Goal: Task Accomplishment & Management: Manage account settings

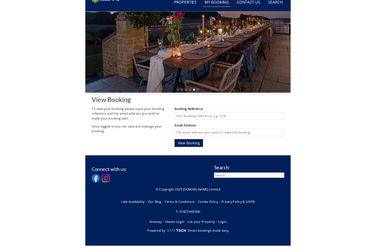
scroll to position [190, 0]
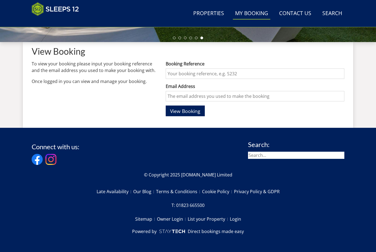
click at [230, 74] on input "Booking Reference" at bounding box center [255, 73] width 178 height 10
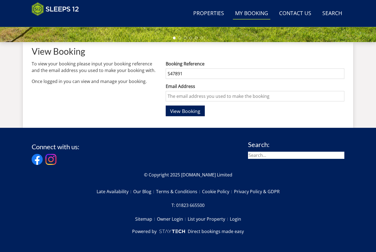
type input "S47891"
click at [232, 98] on input "Email Address" at bounding box center [255, 96] width 178 height 10
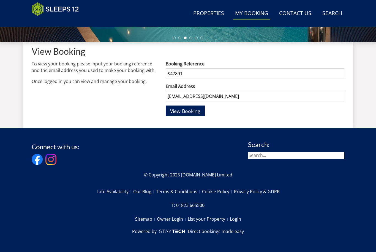
type input "[EMAIL_ADDRESS][DOMAIN_NAME]"
click at [189, 111] on span "View Booking" at bounding box center [185, 111] width 30 height 7
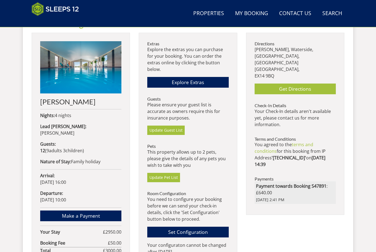
scroll to position [217, 0]
click at [171, 126] on link "Update Guest List" at bounding box center [165, 130] width 37 height 9
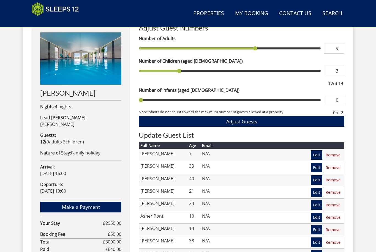
scroll to position [225, 0]
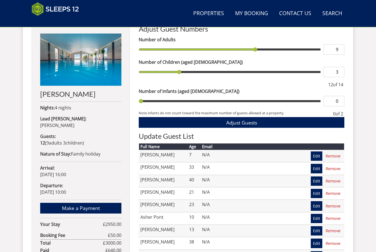
click at [144, 99] on input "range" at bounding box center [230, 101] width 182 height 10
type input "1"
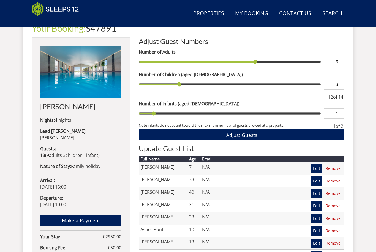
scroll to position [207, 0]
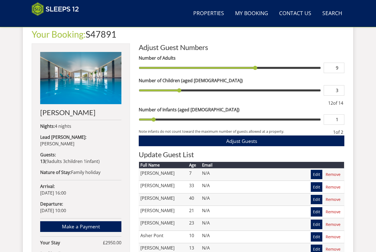
click at [254, 139] on span "Adjust Guests" at bounding box center [241, 141] width 31 height 7
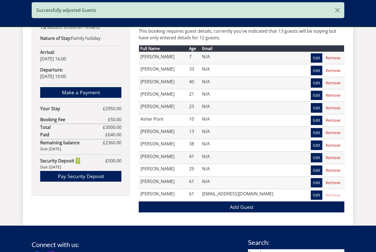
scroll to position [341, 0]
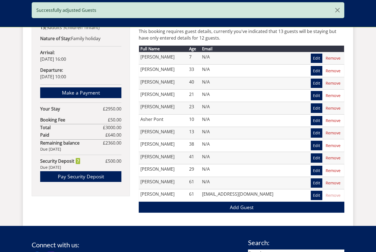
click at [244, 205] on link "Add Guest" at bounding box center [241, 207] width 205 height 11
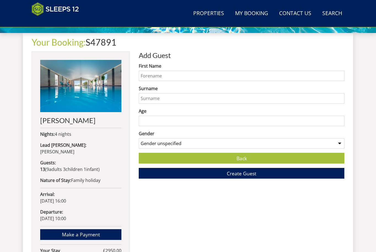
scroll to position [200, 0]
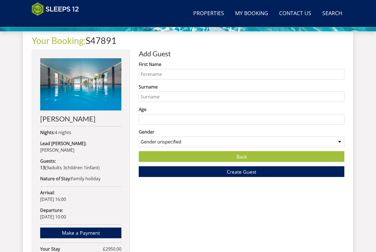
click at [225, 74] on input "First Name" at bounding box center [241, 74] width 205 height 10
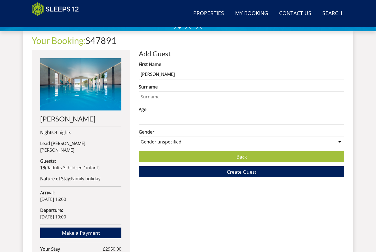
type input "[PERSON_NAME]"
click at [200, 98] on input "Surname" at bounding box center [241, 97] width 205 height 10
type input "Knight"
click at [220, 118] on input "Age" at bounding box center [241, 119] width 205 height 10
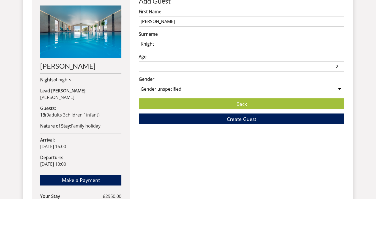
type input "2"
click at [340, 137] on select "Gender unspecified Gender [DEMOGRAPHIC_DATA] Gender [DEMOGRAPHIC_DATA]" at bounding box center [241, 142] width 205 height 10
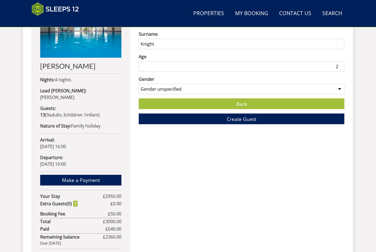
select select "gender_[DEMOGRAPHIC_DATA]"
click at [260, 119] on button "Create Guest" at bounding box center [241, 119] width 205 height 11
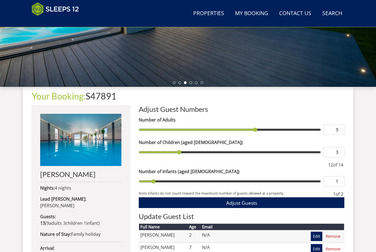
scroll to position [143, 0]
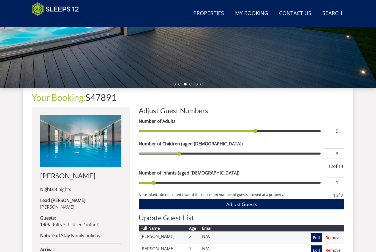
click at [72, 96] on link "Your Booking:" at bounding box center [59, 97] width 54 height 11
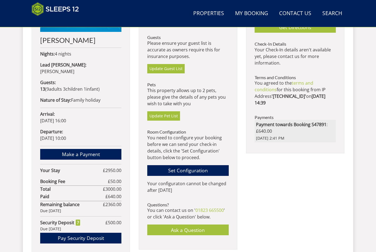
scroll to position [279, 0]
click at [216, 173] on link "Set Configuration" at bounding box center [187, 170] width 81 height 11
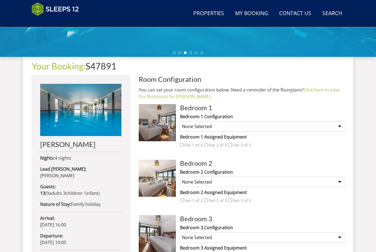
scroll to position [175, 0]
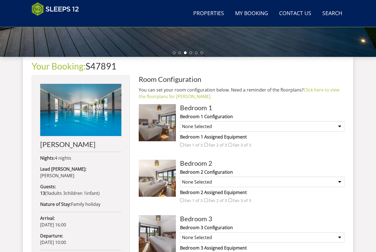
click at [321, 87] on link "Click here to view the floorplans for [PERSON_NAME]." at bounding box center [239, 93] width 200 height 13
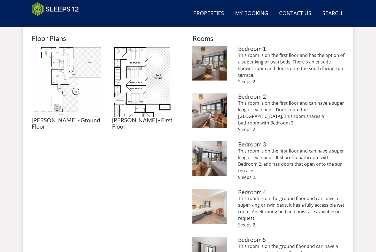
scroll to position [241, 0]
click at [65, 67] on img at bounding box center [67, 81] width 71 height 71
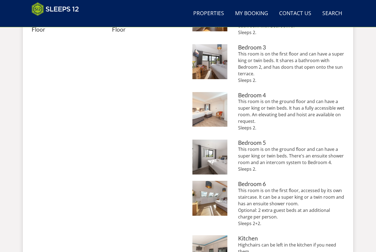
scroll to position [338, 0]
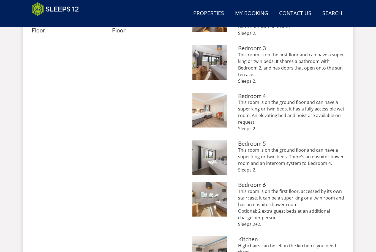
click at [217, 150] on img at bounding box center [209, 157] width 35 height 35
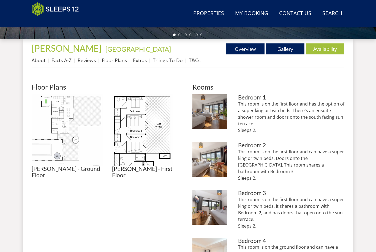
scroll to position [193, 0]
click at [80, 127] on img at bounding box center [67, 129] width 71 height 71
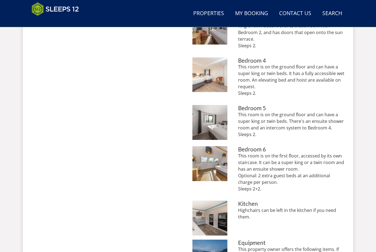
scroll to position [375, 0]
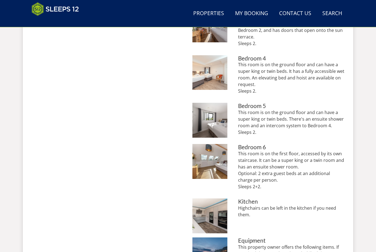
click at [219, 151] on img at bounding box center [209, 161] width 35 height 35
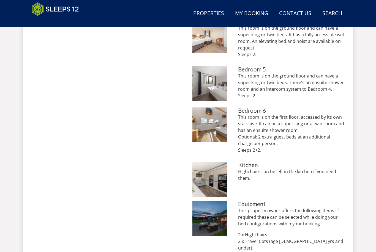
scroll to position [412, 0]
click at [206, 121] on img at bounding box center [209, 124] width 35 height 35
click at [214, 77] on img at bounding box center [209, 83] width 35 height 35
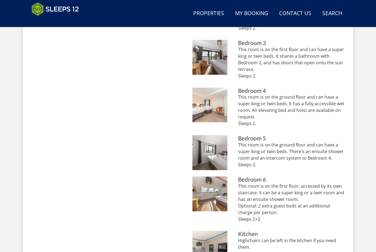
scroll to position [343, 0]
click at [220, 107] on img at bounding box center [209, 104] width 35 height 35
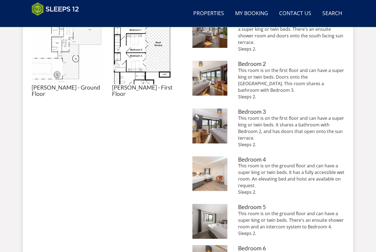
scroll to position [269, 0]
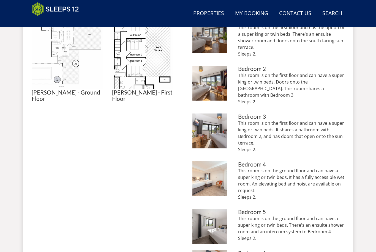
click at [211, 124] on img at bounding box center [209, 131] width 35 height 35
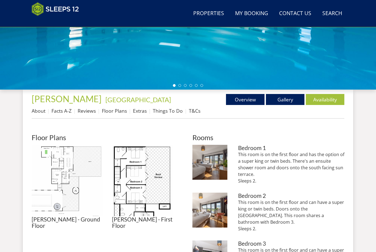
scroll to position [142, 0]
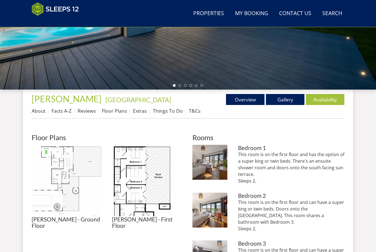
click at [291, 97] on link "Gallery" at bounding box center [285, 99] width 38 height 11
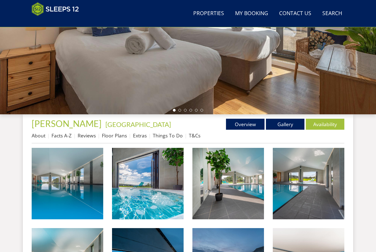
scroll to position [133, 0]
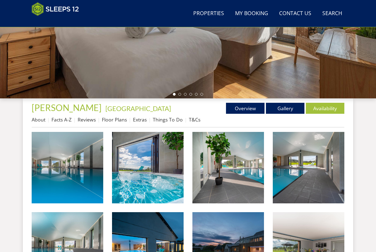
click at [80, 184] on img at bounding box center [67, 167] width 71 height 71
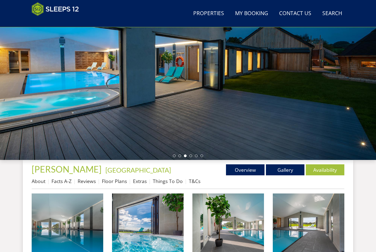
scroll to position [0, 0]
